Goal: Complete application form

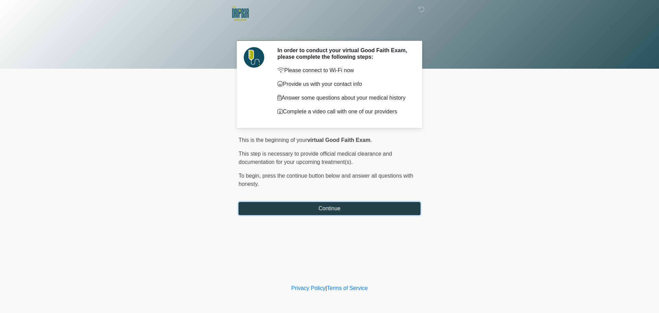
click at [343, 208] on button "Continue" at bounding box center [329, 208] width 182 height 13
click at [356, 208] on button "Continue" at bounding box center [329, 208] width 182 height 13
click at [362, 210] on button "Continue" at bounding box center [329, 208] width 182 height 13
click at [368, 209] on button "Continue" at bounding box center [329, 208] width 182 height 13
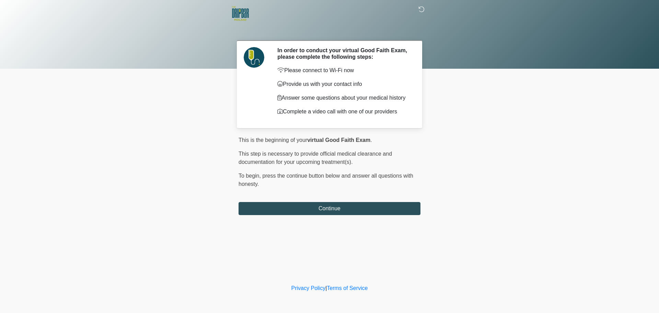
click at [420, 8] on icon at bounding box center [421, 9] width 6 height 6
